Goal: Task Accomplishment & Management: Manage account settings

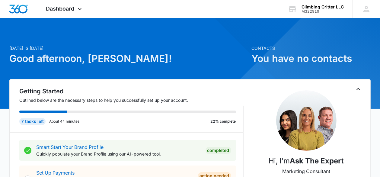
click at [311, 10] on div "M322919" at bounding box center [322, 11] width 42 height 4
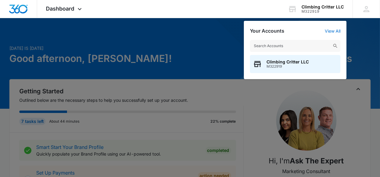
click at [214, 60] on div at bounding box center [190, 88] width 380 height 177
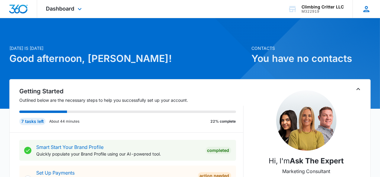
click at [367, 12] on icon at bounding box center [366, 9] width 6 height 6
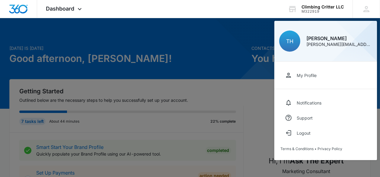
click at [179, 48] on div at bounding box center [190, 88] width 380 height 177
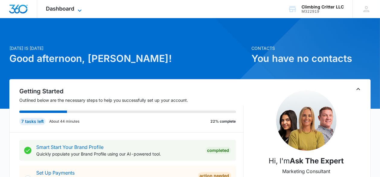
click at [78, 9] on icon at bounding box center [79, 10] width 7 height 7
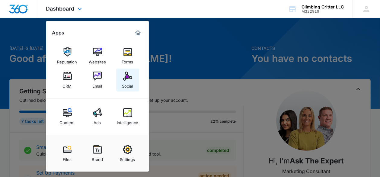
click at [128, 81] on div "Social" at bounding box center [127, 85] width 11 height 8
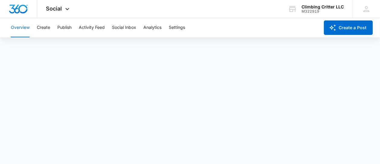
click at [259, 24] on div "Overview Create Publish Activity Feed Social Inbox Analytics Settings" at bounding box center [163, 27] width 312 height 19
click at [242, 15] on div "Social Apps Reputation Websites Forms CRM Email Social Content Ads Intelligence…" at bounding box center [190, 9] width 380 height 18
click at [282, 22] on div "Overview Create Publish Activity Feed Social Inbox Analytics Settings" at bounding box center [163, 27] width 312 height 19
click at [308, 5] on div "Climbing Critter LLC" at bounding box center [322, 7] width 42 height 5
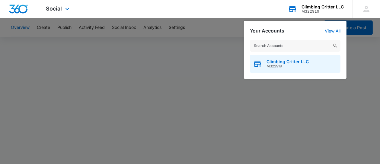
click at [277, 68] on span "M322919" at bounding box center [287, 66] width 42 height 4
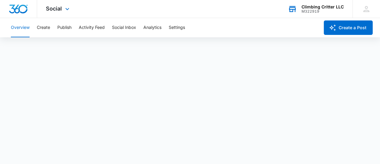
click at [20, 11] on img "Dashboard" at bounding box center [18, 9] width 19 height 9
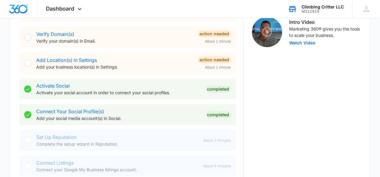
scroll to position [191, 0]
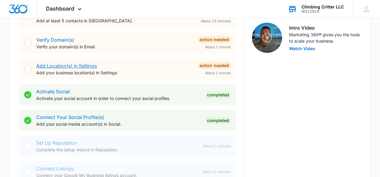
click at [85, 64] on link "Add Location(s) in Settings" at bounding box center [66, 66] width 61 height 6
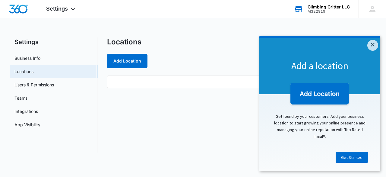
click at [322, 90] on img at bounding box center [320, 94] width 62 height 25
click at [126, 61] on button "Add Location" at bounding box center [127, 61] width 40 height 14
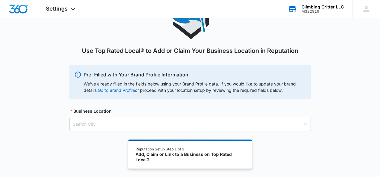
scroll to position [53, 0]
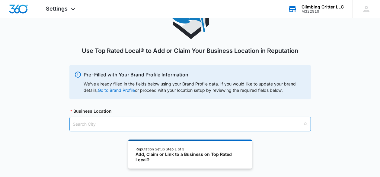
click at [91, 117] on input "search" at bounding box center [188, 124] width 230 height 14
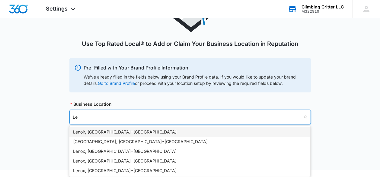
type input "L"
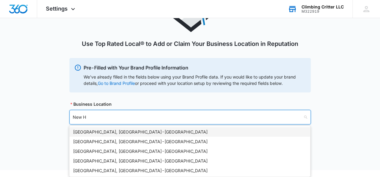
type input "New Ha"
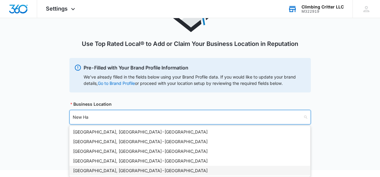
click at [90, 167] on div "[GEOGRAPHIC_DATA], [GEOGRAPHIC_DATA] - [GEOGRAPHIC_DATA]" at bounding box center [189, 170] width 233 height 7
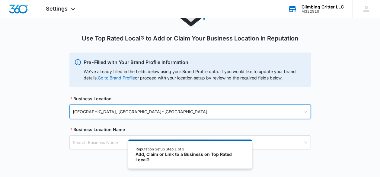
click at [38, 147] on div "Use Top Rated Local® to Add or Claim Your Business Location in Reputation Pre-F…" at bounding box center [190, 74] width 380 height 180
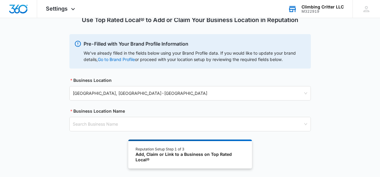
scroll to position [84, 0]
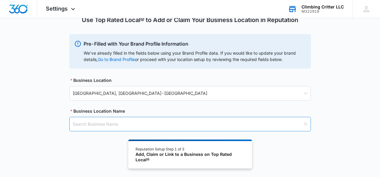
click at [89, 117] on input "search" at bounding box center [188, 124] width 230 height 14
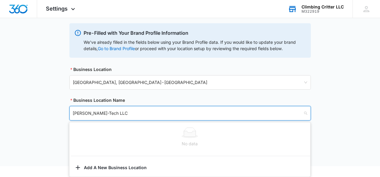
type input "[PERSON_NAME]-Tech LLC"
click at [42, 133] on div "Use Top Rated Local® to Add or Claim Your Business Location in Reputation Pre-F…" at bounding box center [190, 60] width 380 height 211
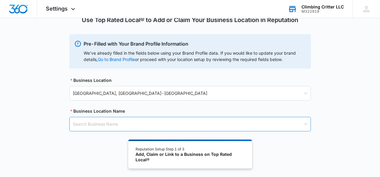
click at [116, 117] on input "search" at bounding box center [188, 124] width 230 height 14
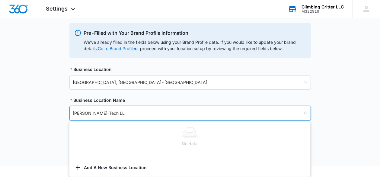
type input "[PERSON_NAME]-Tech LLC"
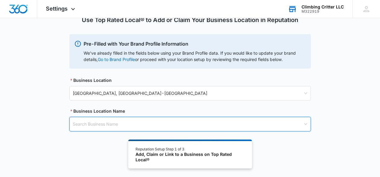
click at [256, 154] on div "Use Top Rated Local® to Add or Claim Your Business Location in Reputation Pre-F…" at bounding box center [190, 71] width 380 height 211
click at [114, 117] on input "search" at bounding box center [188, 124] width 230 height 14
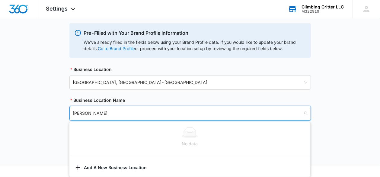
type input "[PERSON_NAME]"
click at [42, 143] on div "Use Top Rated Local® to Add or Claim Your Business Location in Reputation Pre-F…" at bounding box center [190, 60] width 380 height 211
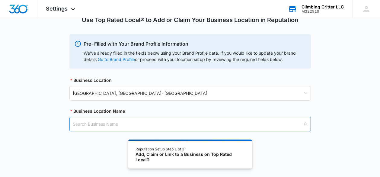
click at [134, 117] on input "search" at bounding box center [188, 124] width 230 height 14
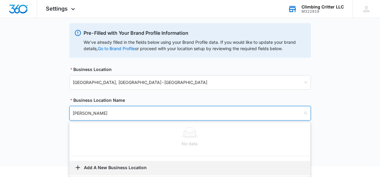
type input "[PERSON_NAME]"
click at [86, 166] on button "Add A New Business Location" at bounding box center [189, 168] width 241 height 14
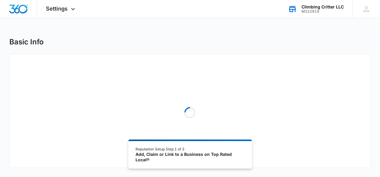
select select "[US_STATE]"
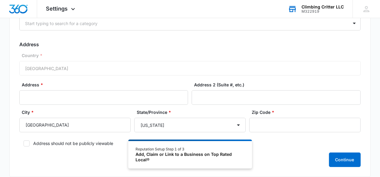
scroll to position [140, 0]
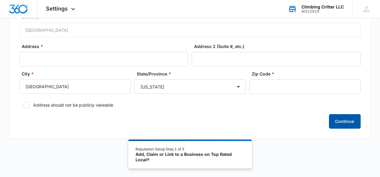
click at [354, 114] on button "Continue" at bounding box center [345, 121] width 32 height 14
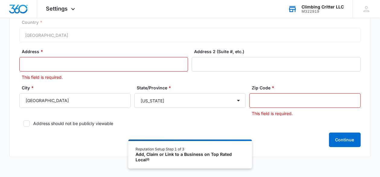
scroll to position [76, 0]
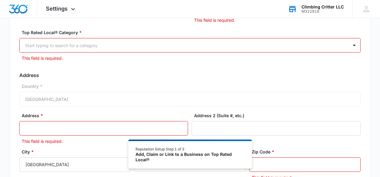
click at [125, 38] on div "Top Rated Local® Category * Start typing to search for a category This field is…" at bounding box center [189, 45] width 341 height 32
click at [124, 46] on div at bounding box center [182, 46] width 315 height 8
type input "toy"
click at [77, 102] on div "Country * [GEOGRAPHIC_DATA]" at bounding box center [189, 94] width 341 height 23
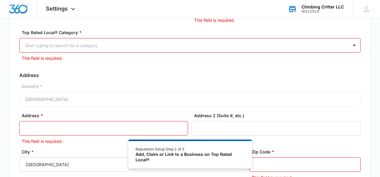
click at [124, 40] on div "Start typing to search for a category" at bounding box center [184, 46] width 328 height 14
type input "toy"
drag, startPoint x: 118, startPoint y: 44, endPoint x: 0, endPoint y: 36, distance: 117.9
click at [0, 36] on div "Basic Info Business Location Name * [PERSON_NAME] Business Phone * This field i…" at bounding box center [190, 94] width 380 height 267
type input "business"
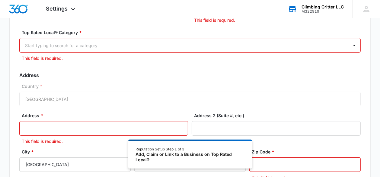
drag, startPoint x: 55, startPoint y: 45, endPoint x: 7, endPoint y: 44, distance: 47.4
click at [7, 44] on div "Basic Info Business Location Name * [PERSON_NAME] Business Phone * This field i…" at bounding box center [190, 94] width 380 height 267
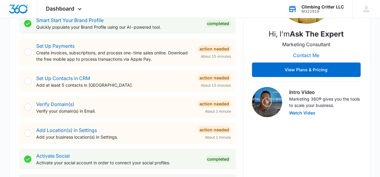
scroll to position [127, 0]
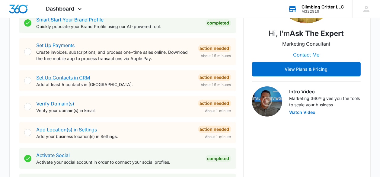
click at [72, 78] on link "Set Up Contacts in CRM" at bounding box center [63, 77] width 54 height 6
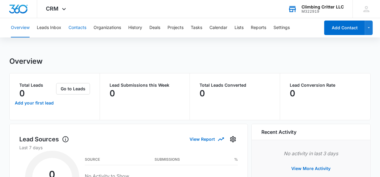
click at [76, 26] on button "Contacts" at bounding box center [77, 27] width 18 height 19
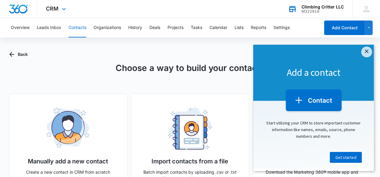
click at [16, 5] on img "Dashboard" at bounding box center [18, 9] width 19 height 9
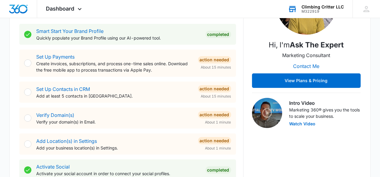
scroll to position [127, 0]
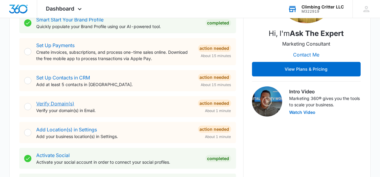
click at [57, 104] on link "Verify Domain(s)" at bounding box center [55, 103] width 38 height 6
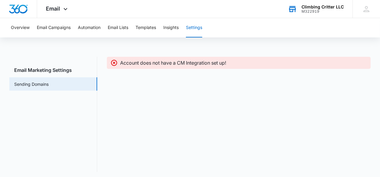
click at [170, 65] on p "Account does not have a CM Integration set up!" at bounding box center [173, 62] width 106 height 7
click at [117, 63] on icon at bounding box center [113, 62] width 7 height 7
click at [114, 63] on icon at bounding box center [113, 62] width 7 height 7
click at [28, 87] on link "Sending Domains" at bounding box center [31, 84] width 34 height 6
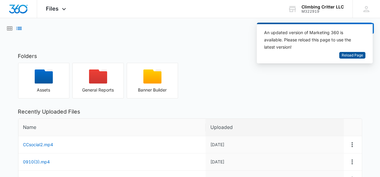
click at [354, 54] on span "Reload Page" at bounding box center [351, 55] width 21 height 6
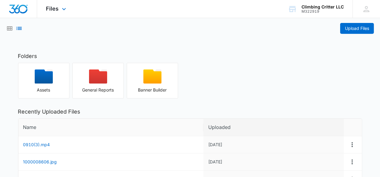
click at [20, 4] on div at bounding box center [18, 9] width 37 height 18
click at [318, 7] on div "Climbing Critter LLC" at bounding box center [322, 7] width 42 height 5
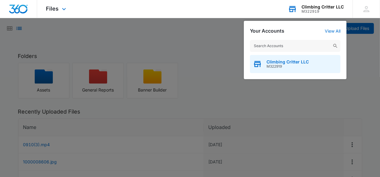
click at [278, 64] on span "Climbing Critter LLC" at bounding box center [287, 61] width 42 height 5
